Goal: Task Accomplishment & Management: Complete application form

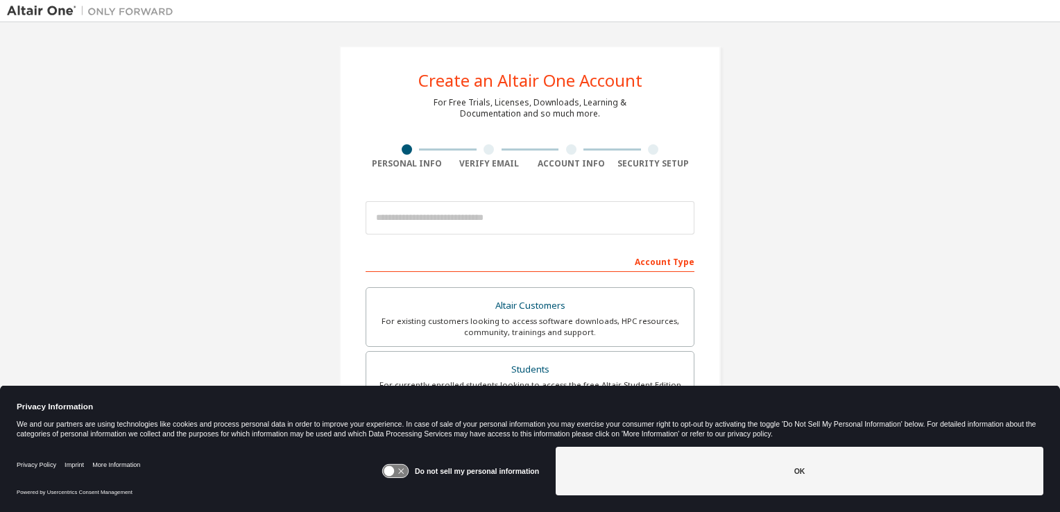
scroll to position [49, 0]
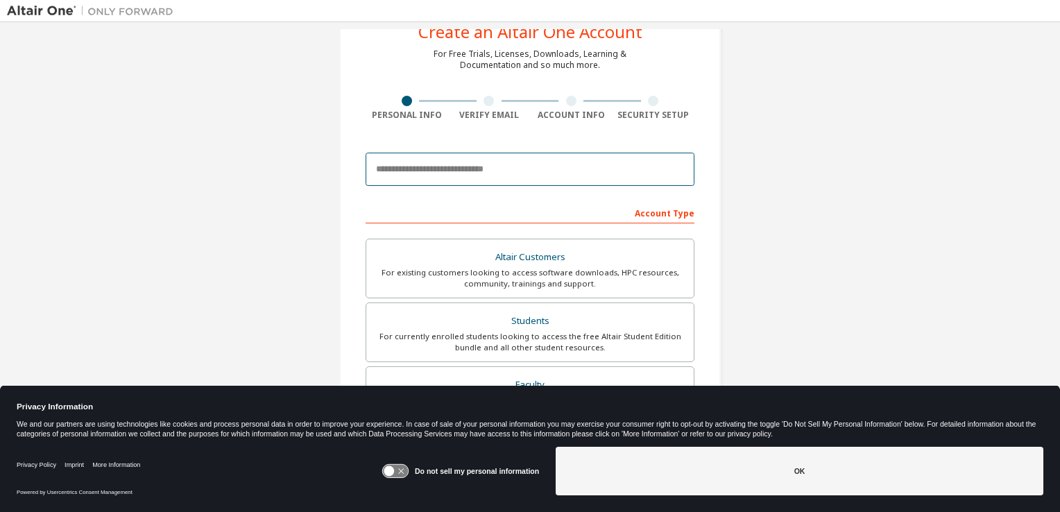
click at [496, 175] on input "email" at bounding box center [530, 169] width 329 height 33
type input "**********"
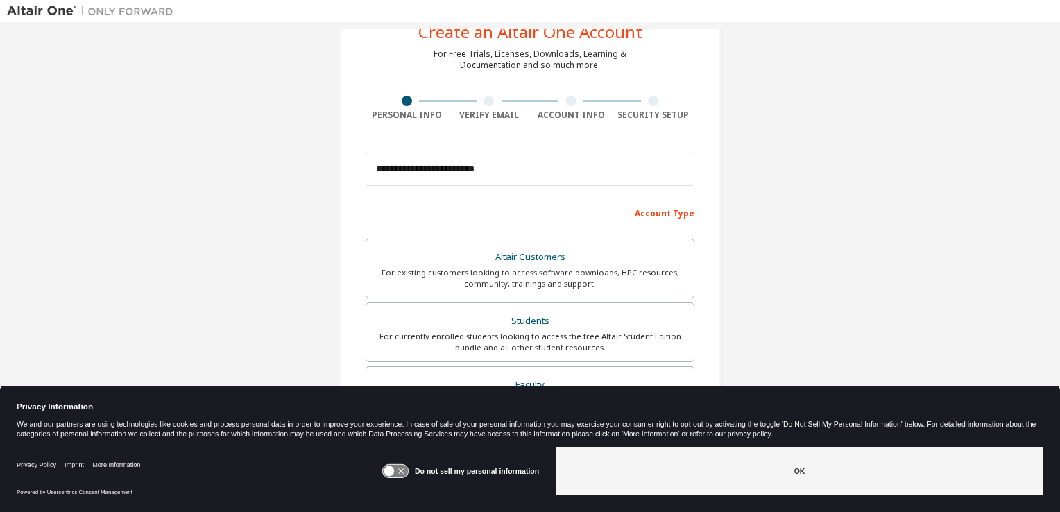
type input "******"
type input "**********"
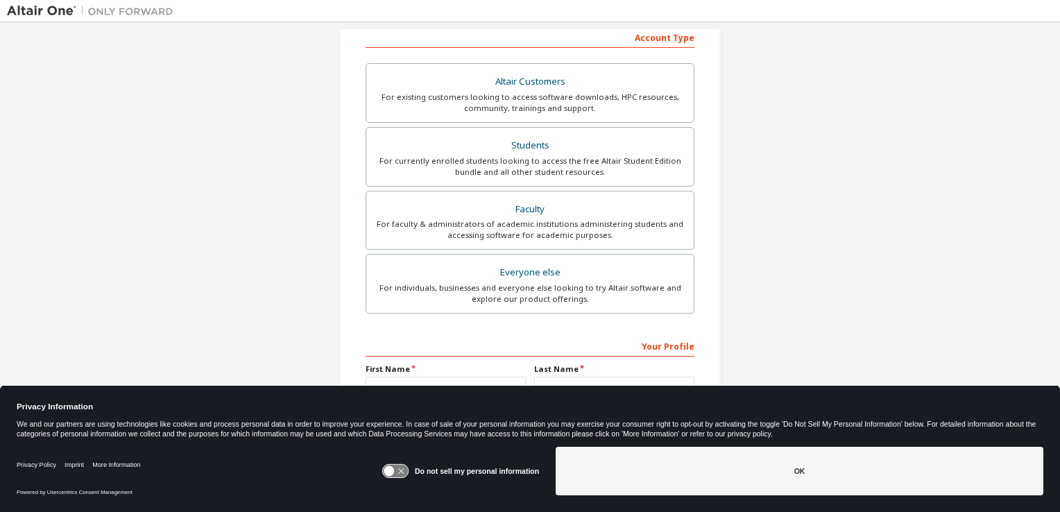
scroll to position [227, 0]
click at [546, 160] on div "For currently enrolled students looking to access the free Altair Student Editi…" at bounding box center [530, 164] width 311 height 22
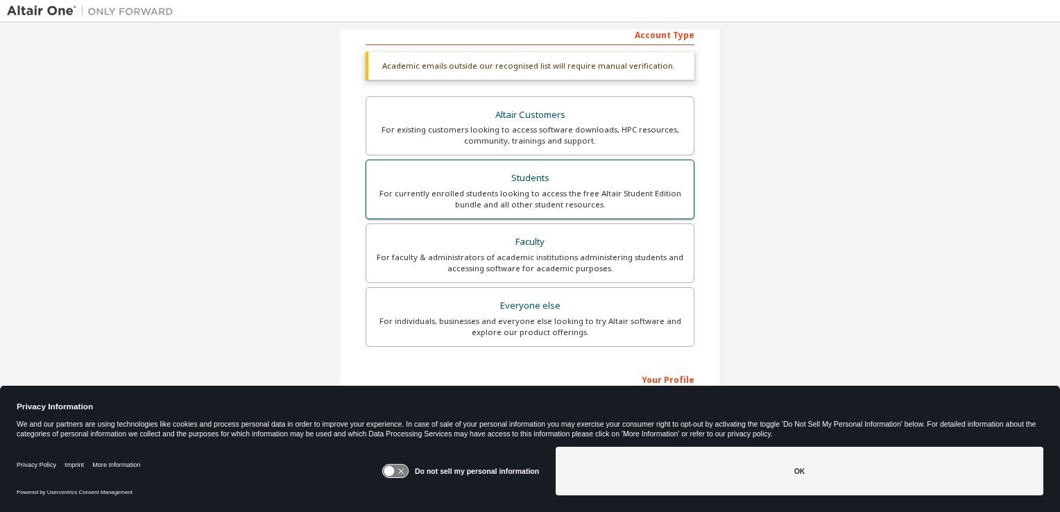
scroll to position [332, 0]
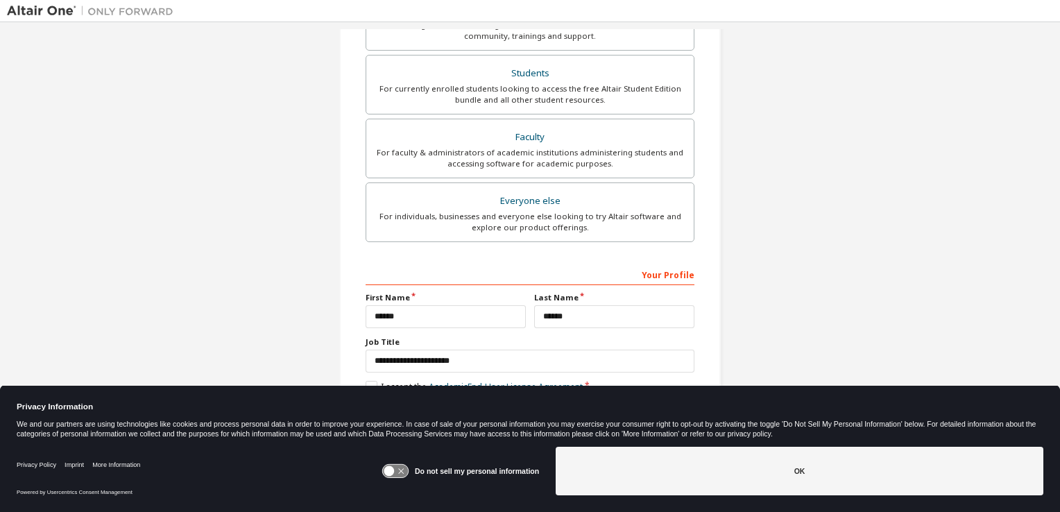
click at [404, 470] on icon at bounding box center [401, 472] width 6 height 6
click at [642, 445] on div "Do not sell my personal information OK" at bounding box center [713, 472] width 662 height 62
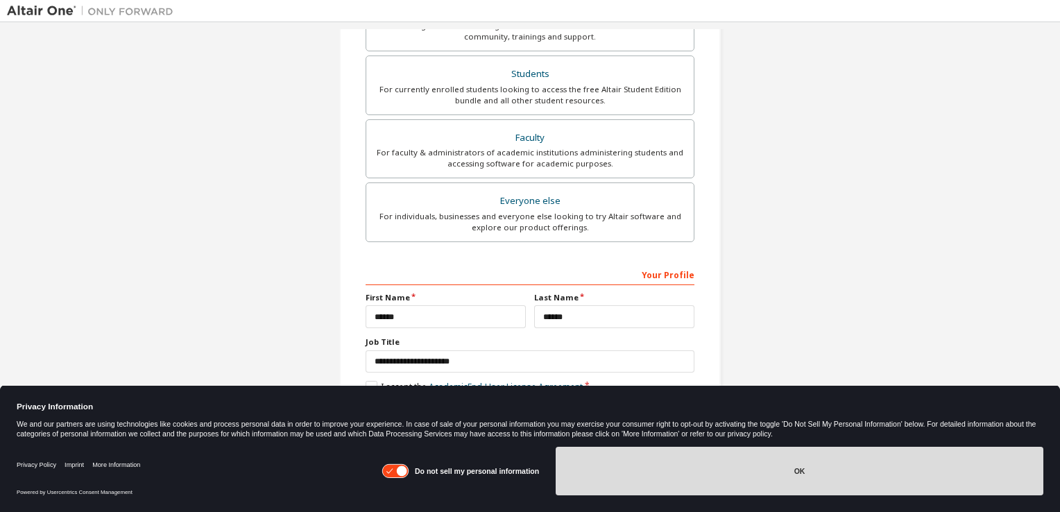
click at [643, 465] on button "OK" at bounding box center [800, 471] width 488 height 49
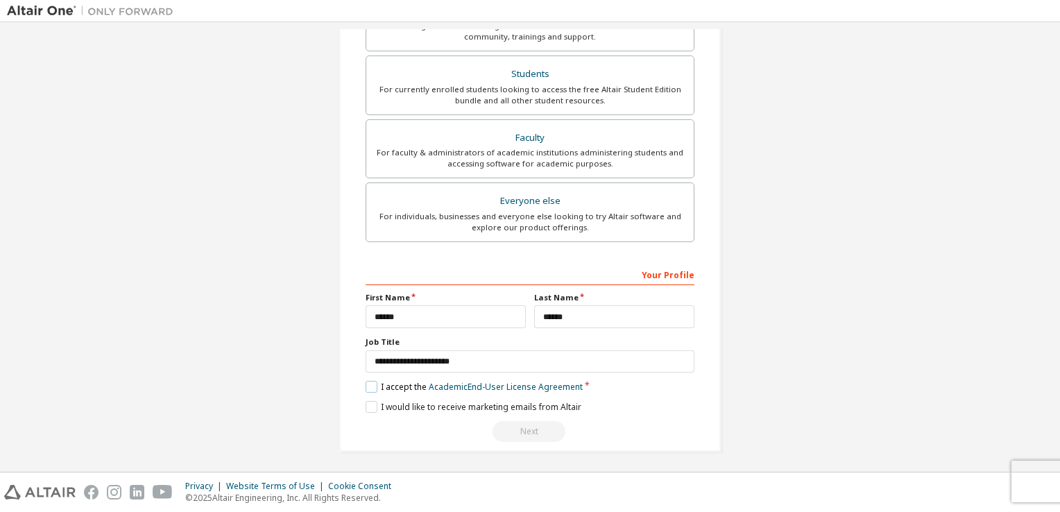
click at [419, 386] on label "I accept the Academic End-User License Agreement" at bounding box center [474, 387] width 217 height 12
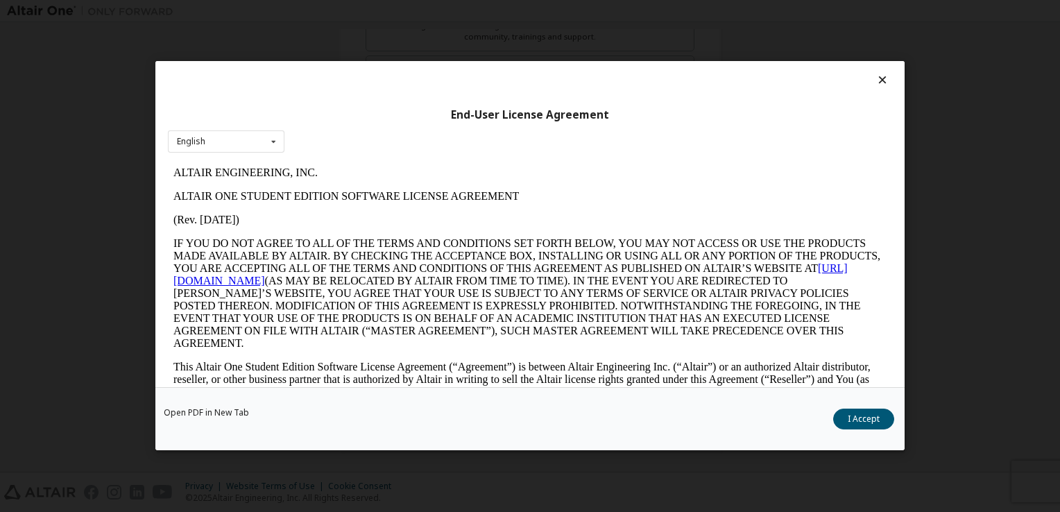
scroll to position [0, 0]
click at [874, 414] on button "I Accept" at bounding box center [863, 419] width 61 height 21
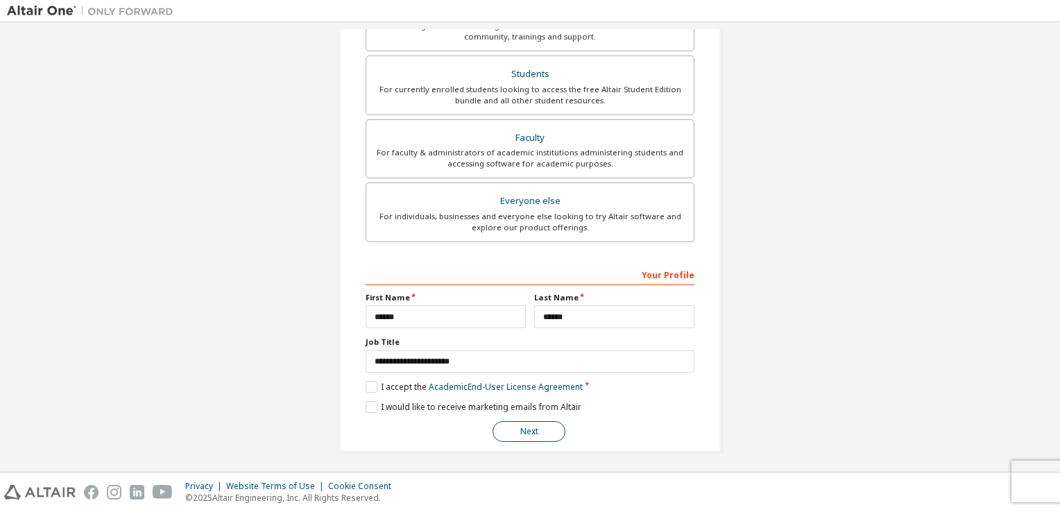
click at [508, 421] on button "Next" at bounding box center [528, 431] width 73 height 21
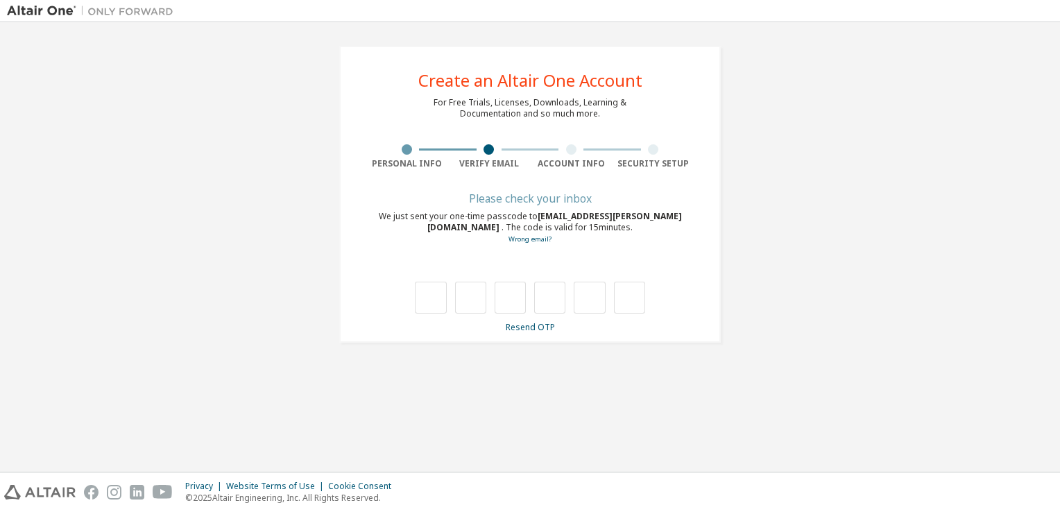
type input "*"
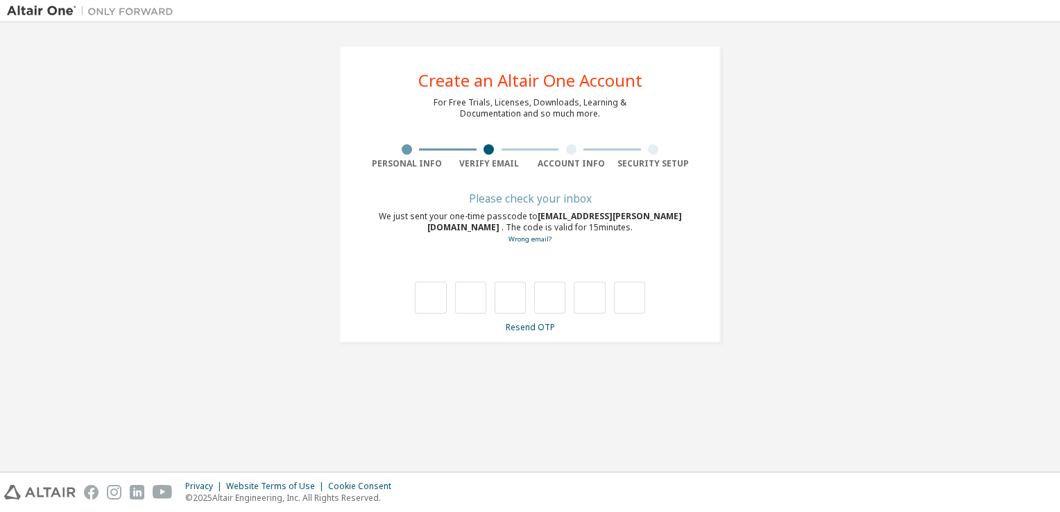
type input "*"
